Goal: Task Accomplishment & Management: Use online tool/utility

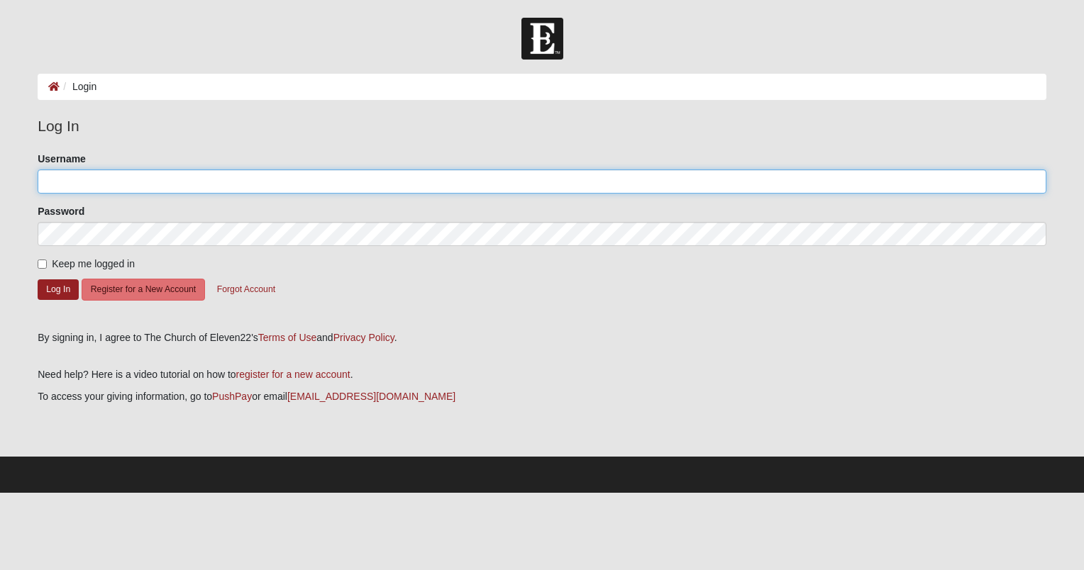
click at [82, 187] on input "Username" at bounding box center [542, 182] width 1009 height 24
type input "[EMAIL_ADDRESS][DOMAIN_NAME]"
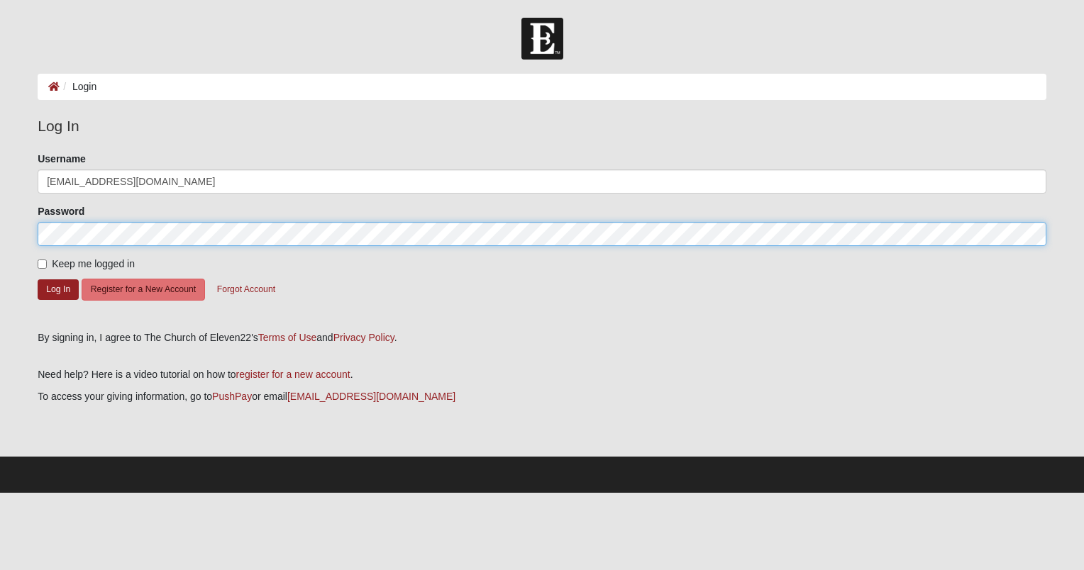
click at [38, 280] on button "Log In" at bounding box center [58, 290] width 41 height 21
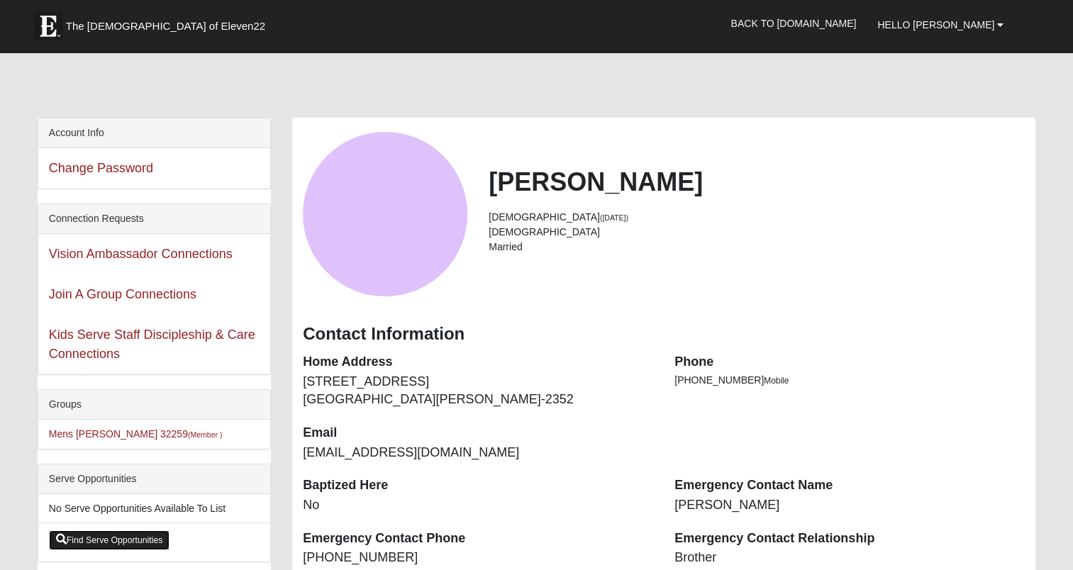
click at [101, 536] on link "Find Serve Opportunities" at bounding box center [109, 541] width 121 height 20
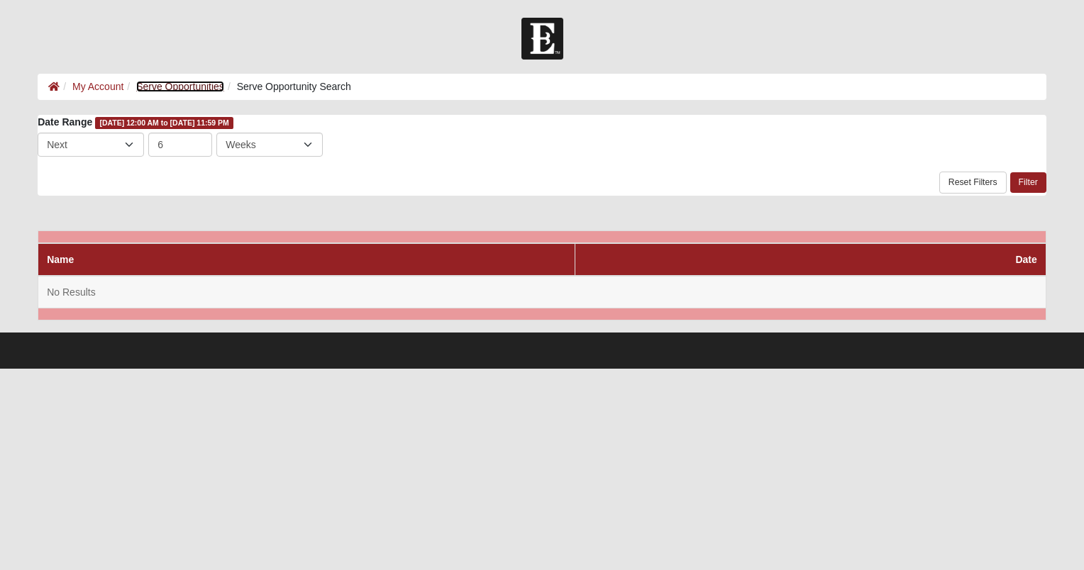
click at [157, 86] on link "Serve Opportunities" at bounding box center [180, 86] width 88 height 11
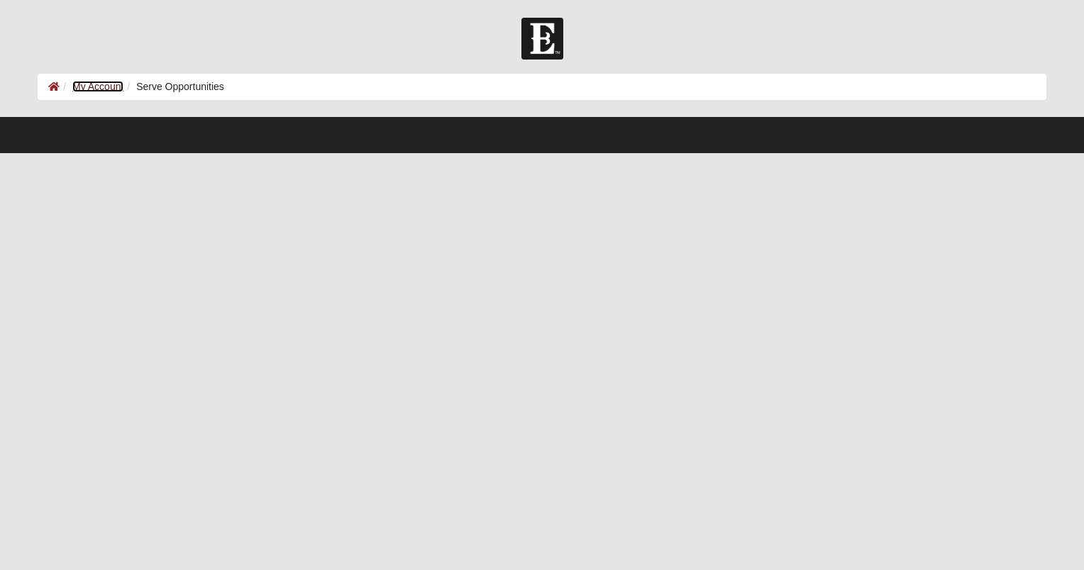
click at [94, 86] on link "My Account" at bounding box center [97, 86] width 51 height 11
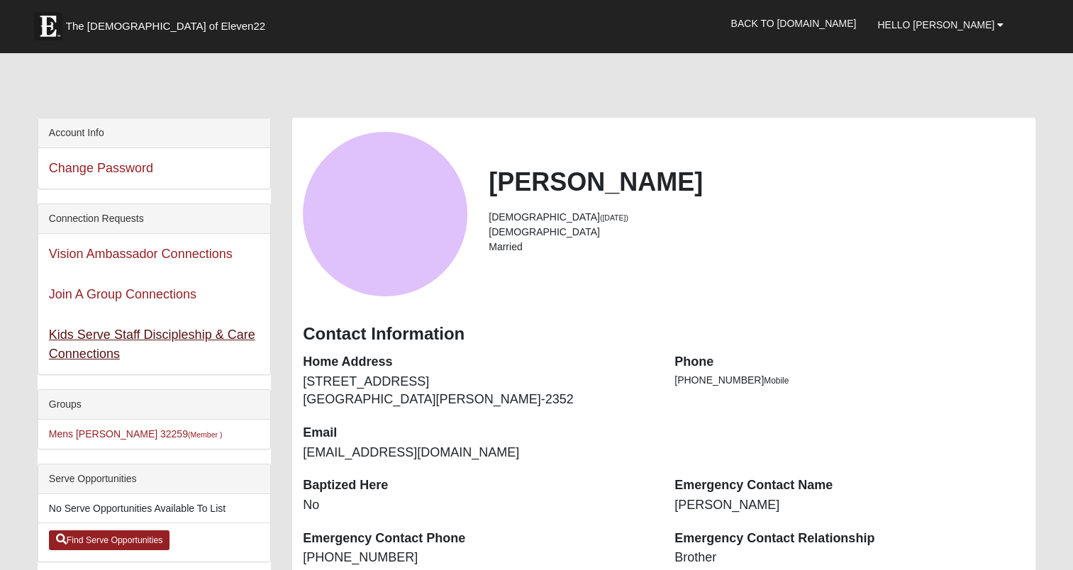
scroll to position [77, 0]
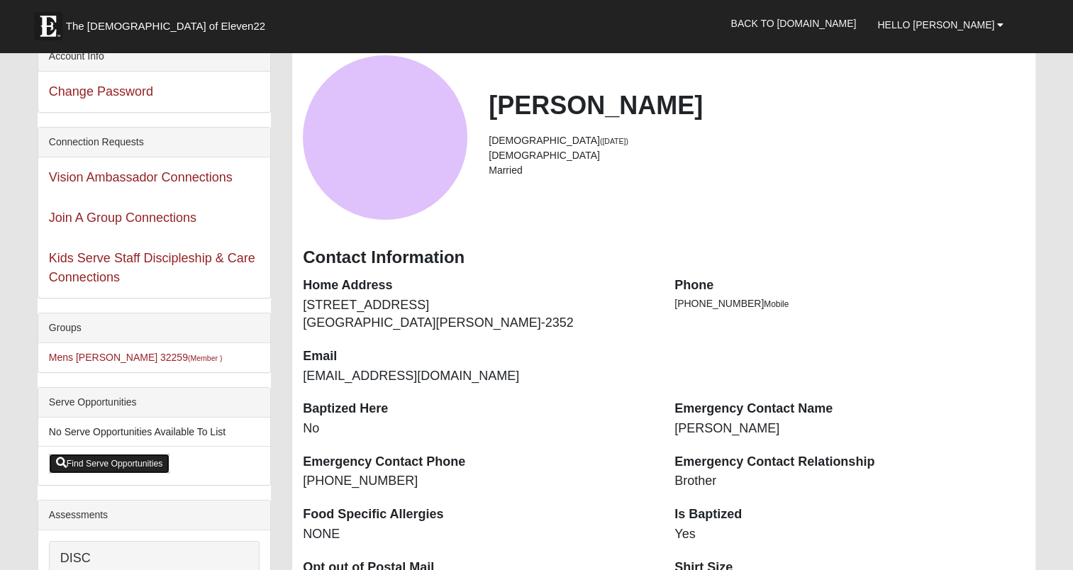
click at [108, 463] on link "Find Serve Opportunities" at bounding box center [109, 464] width 121 height 20
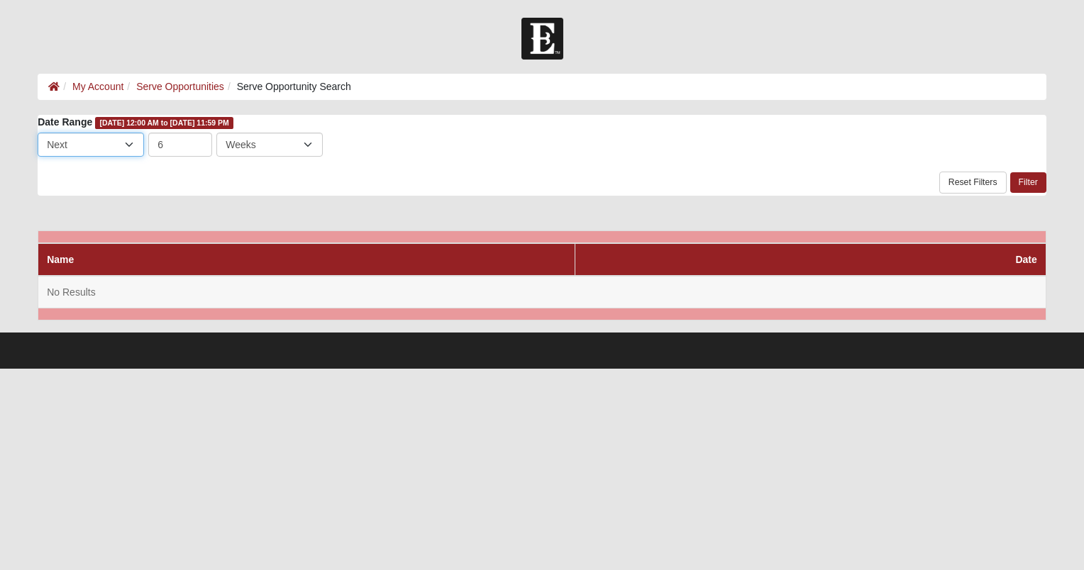
click at [129, 148] on select "Last Next" at bounding box center [91, 145] width 106 height 24
click at [207, 147] on input "6" at bounding box center [180, 145] width 64 height 24
click at [305, 145] on select "Days Weeks Months" at bounding box center [269, 145] width 106 height 24
select select "3"
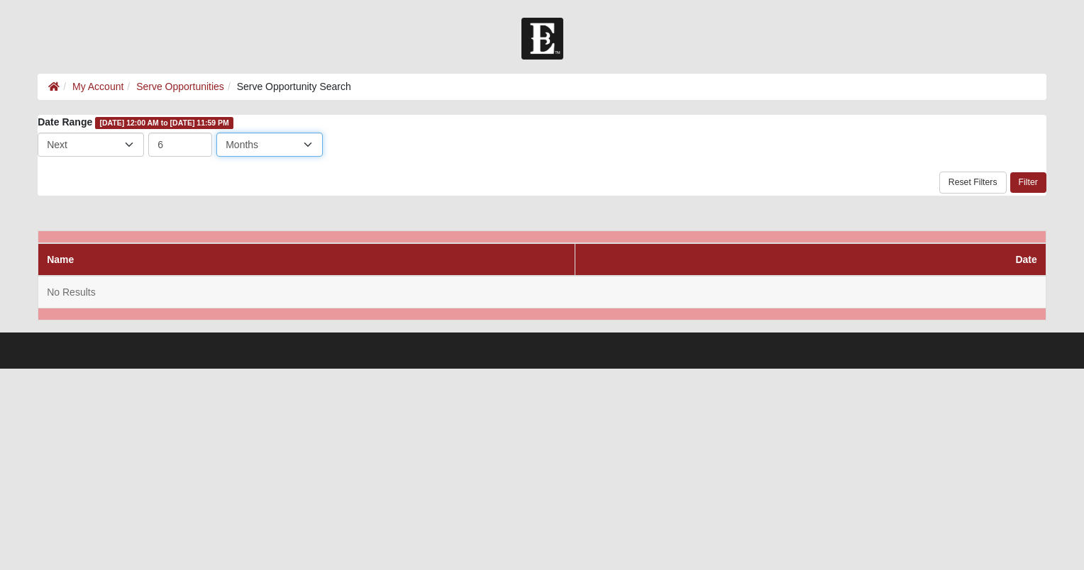
click at [216, 133] on select "Days Weeks Months" at bounding box center [269, 145] width 106 height 24
click at [1027, 179] on link "Filter" at bounding box center [1028, 182] width 36 height 21
